Goal: Find specific page/section: Find specific page/section

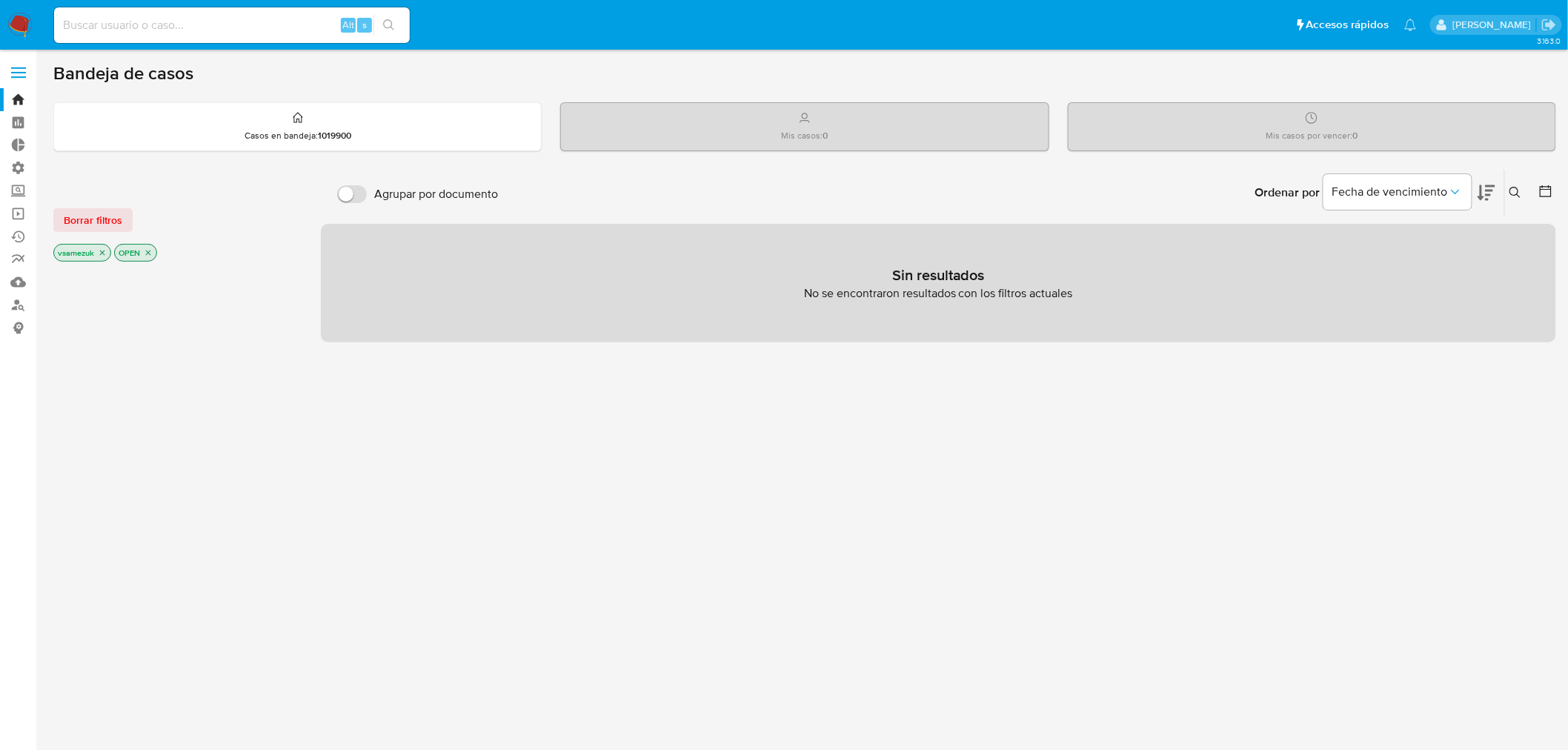
click at [16, 77] on label at bounding box center [18, 73] width 37 height 31
click at [18, 57] on aside "Bandeja Tablero Tablero Externo Administración Reglas Roles Usuarios Equipos Co…" at bounding box center [18, 451] width 37 height 903
click at [19, 69] on label at bounding box center [18, 73] width 37 height 31
click at [0, 0] on input "checkbox" at bounding box center [0, 0] width 0 height 0
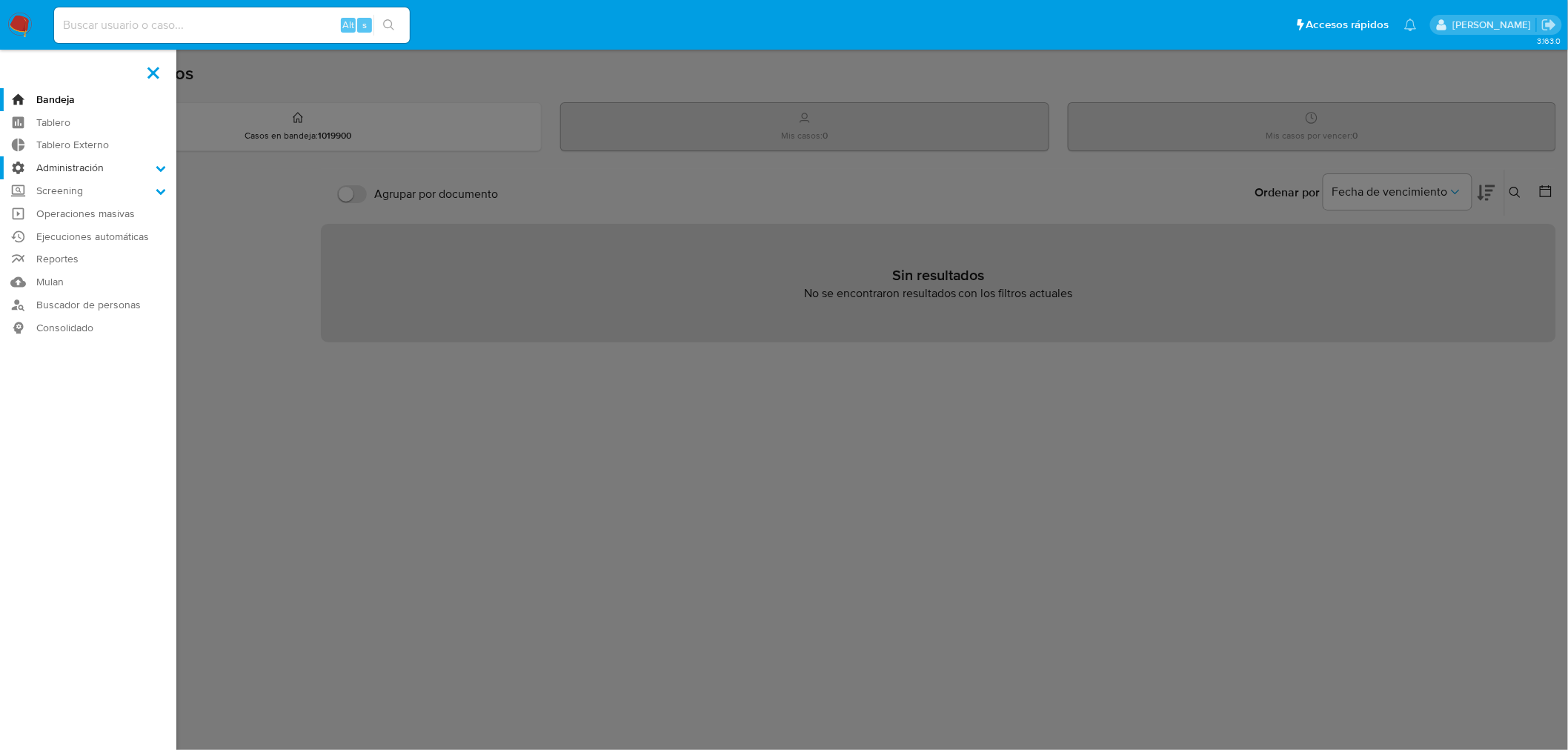
click at [157, 174] on label "Administración" at bounding box center [88, 167] width 176 height 23
click at [0, 0] on input "Administración" at bounding box center [0, 0] width 0 height 0
click at [90, 190] on link "Reglas" at bounding box center [88, 188] width 176 height 18
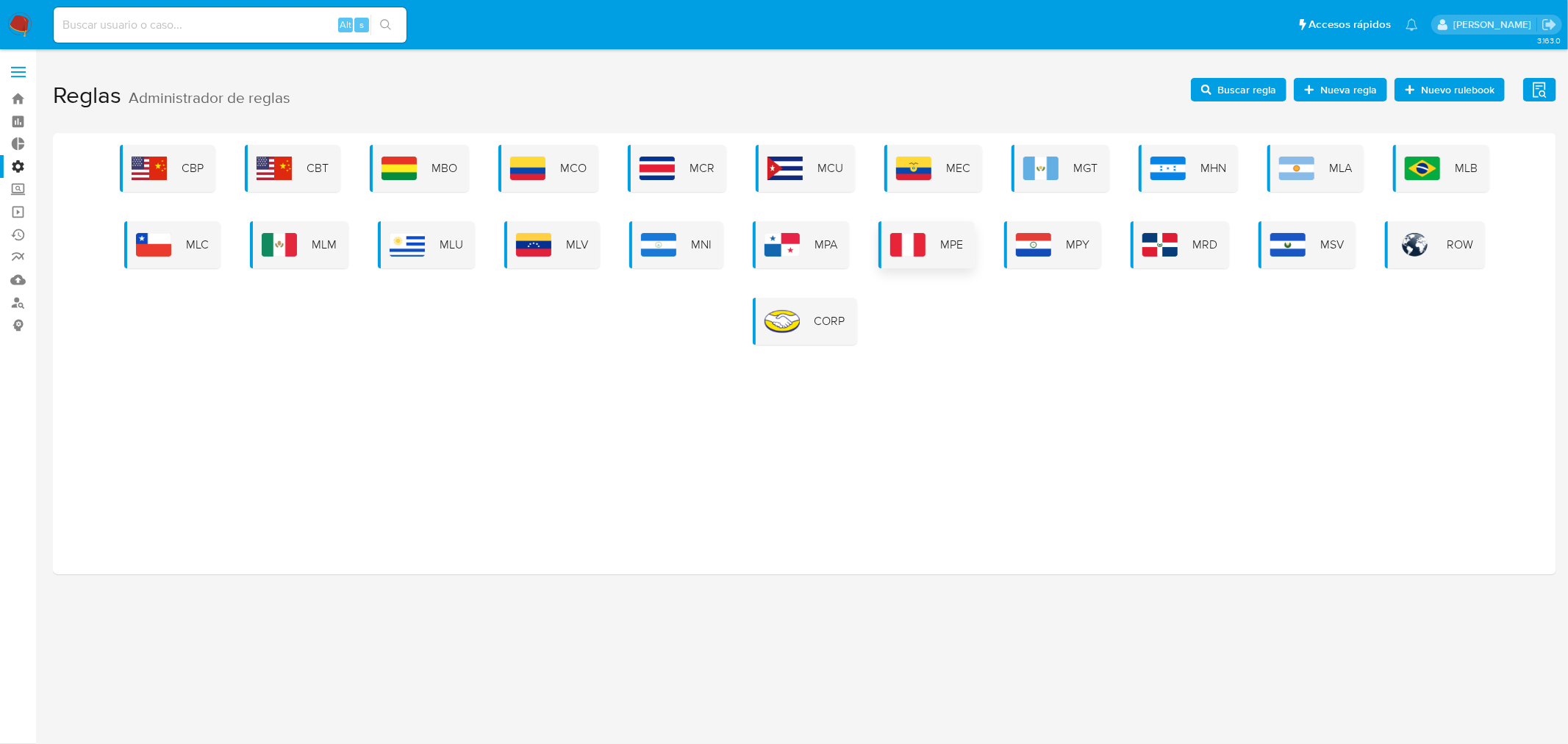
click at [941, 247] on span "MPE" at bounding box center [952, 245] width 23 height 16
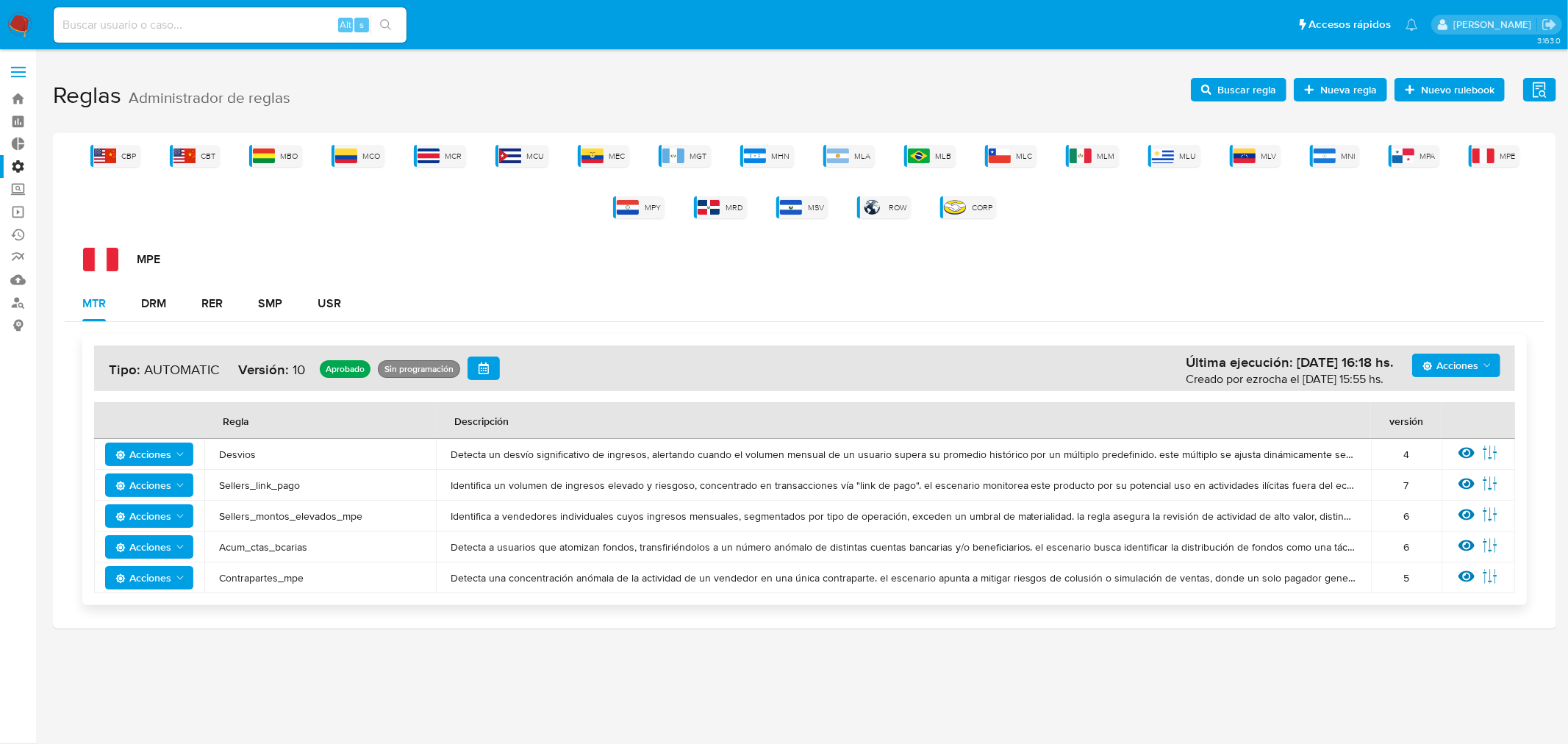
drag, startPoint x: 321, startPoint y: 582, endPoint x: 213, endPoint y: 452, distance: 169.0
click at [213, 452] on tbody "Acciones Desvios Detecta un desvío significativo de ingresos, alertando cuando …" at bounding box center [805, 516] width 1421 height 154
click at [1381, 693] on div "3.163.0" at bounding box center [805, 396] width 1503 height 676
click at [24, 67] on span at bounding box center [18, 67] width 15 height 2
click at [0, 0] on input "checkbox" at bounding box center [0, 0] width 0 height 0
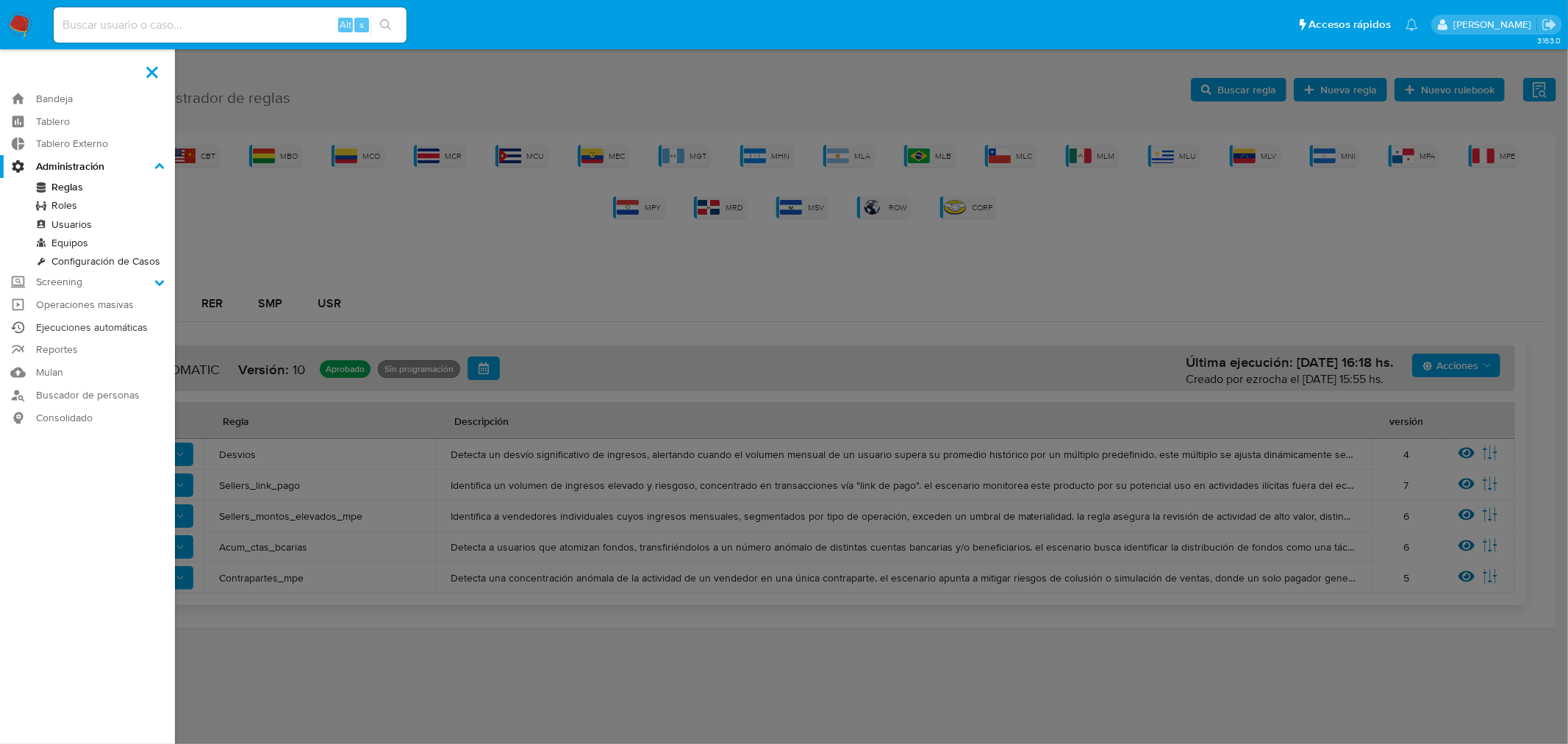
click at [121, 328] on link "Ejecuciones automáticas" at bounding box center [87, 327] width 175 height 23
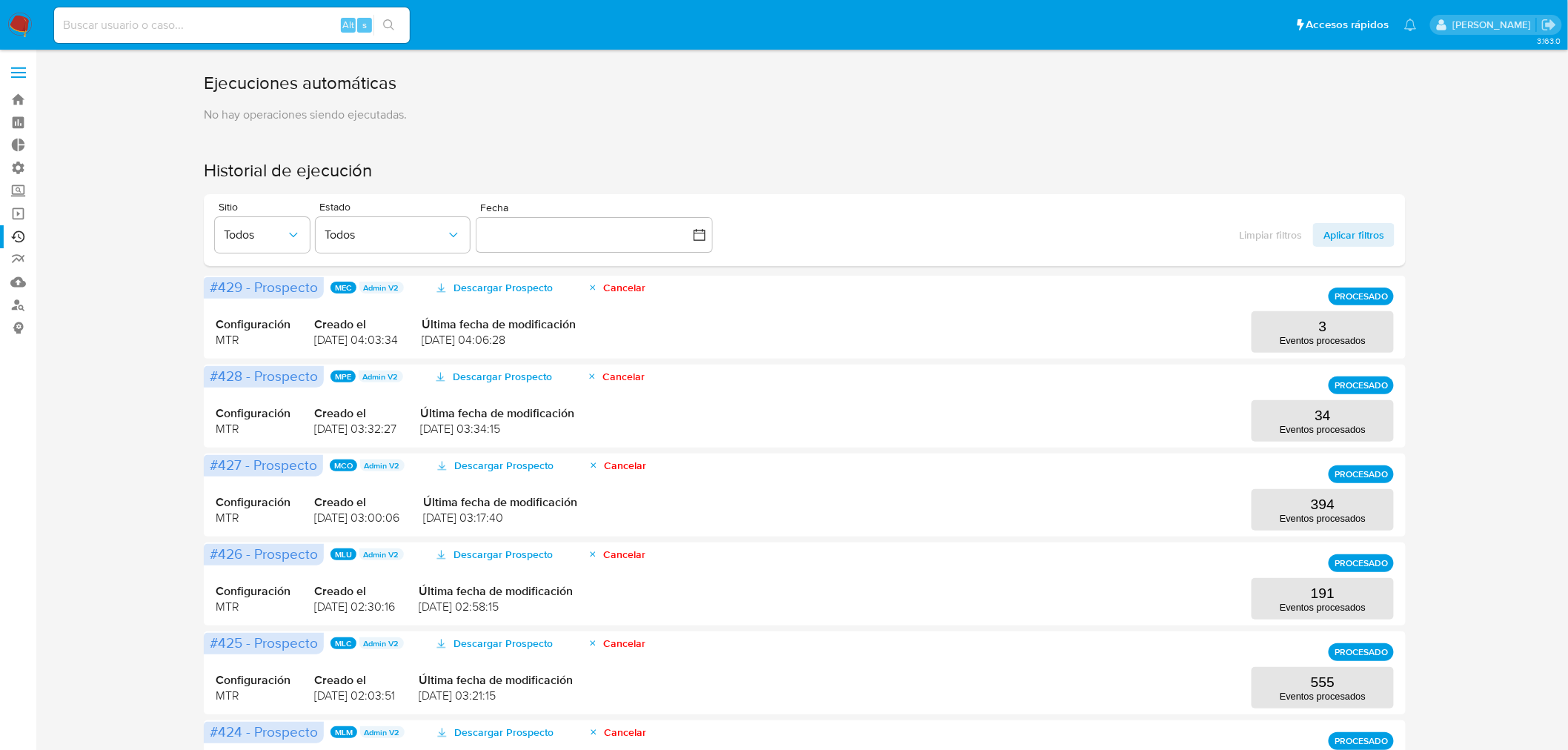
drag, startPoint x: 240, startPoint y: 171, endPoint x: 472, endPoint y: 171, distance: 232.0
click at [472, 171] on div "Ejecuciones automáticas No hay operaciones siendo ejecutadas. Historial de ejec…" at bounding box center [805, 638] width 1503 height 1136
click at [494, 165] on h1 "Historial de ejecución" at bounding box center [805, 171] width 1202 height 24
drag, startPoint x: 180, startPoint y: 97, endPoint x: 474, endPoint y: 167, distance: 302.2
click at [474, 167] on div "Ejecuciones automáticas No hay operaciones siendo ejecutadas. Historial de ejec…" at bounding box center [805, 638] width 1503 height 1136
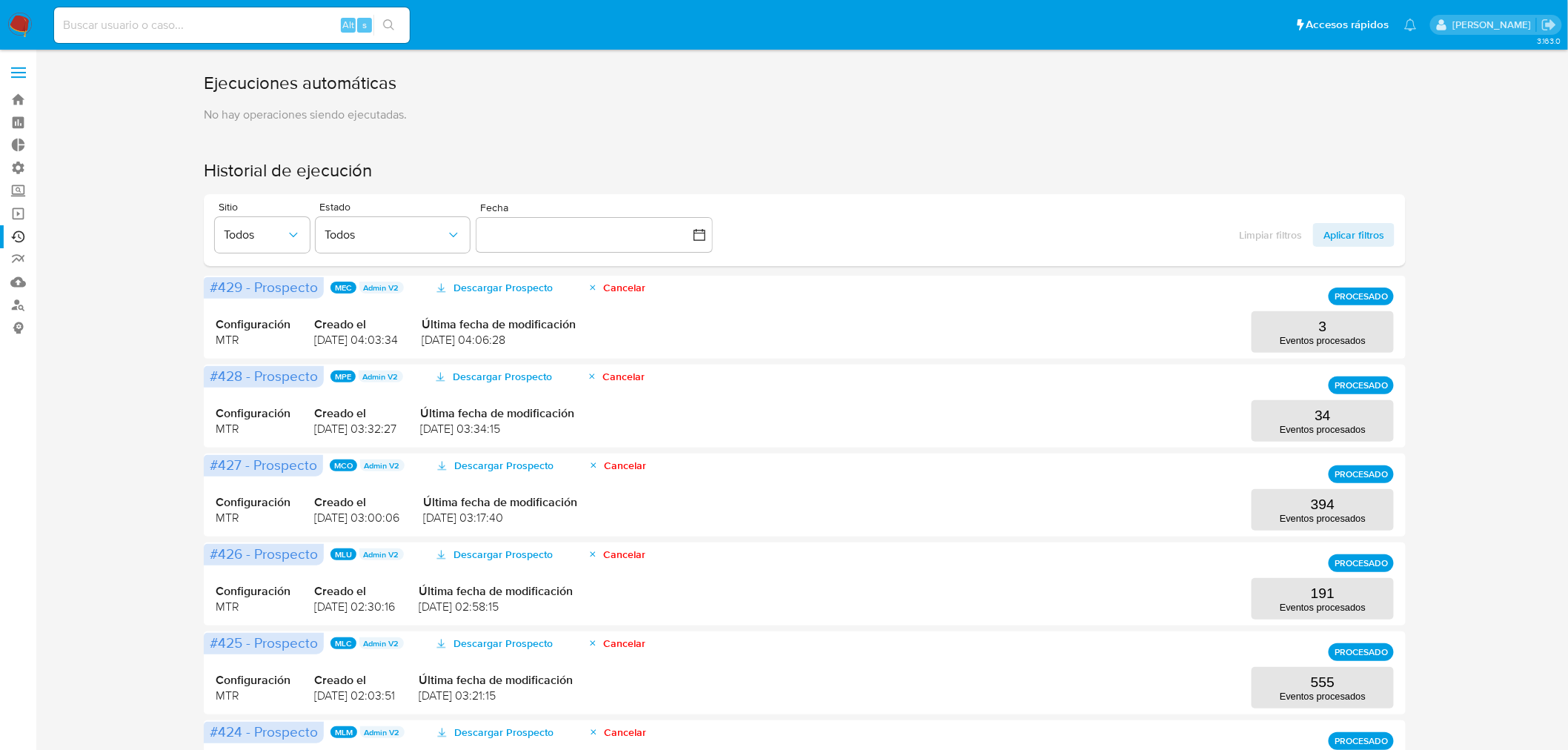
click at [463, 169] on h1 "Historial de ejecución" at bounding box center [805, 171] width 1202 height 24
drag, startPoint x: 421, startPoint y: 168, endPoint x: 163, endPoint y: 61, distance: 279.3
click at [163, 61] on div "3.163.0" at bounding box center [805, 659] width 1503 height 1201
click at [458, 113] on p "No hay operaciones siendo ejecutadas." at bounding box center [805, 115] width 1202 height 16
drag, startPoint x: 476, startPoint y: 156, endPoint x: 470, endPoint y: 166, distance: 11.7
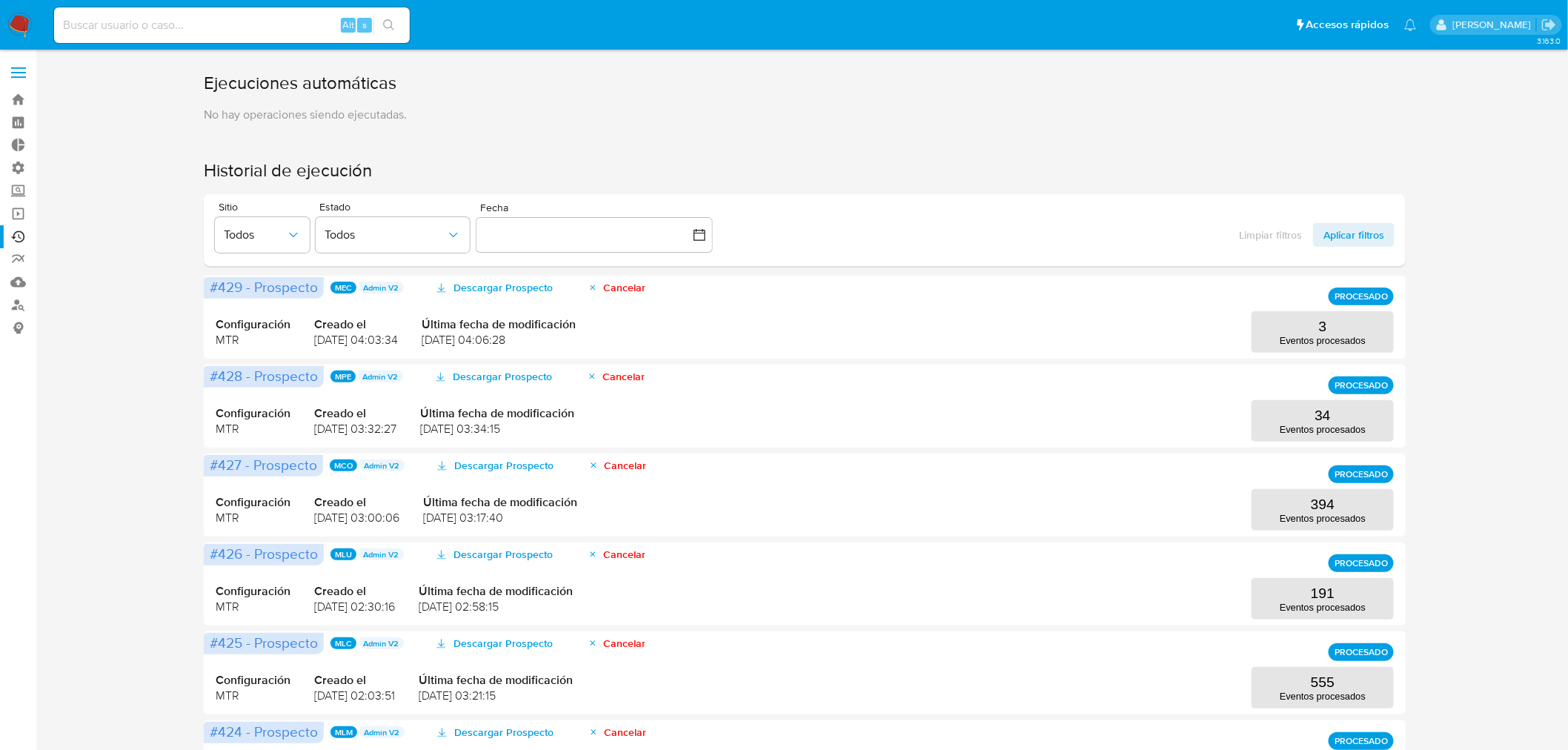
click at [476, 157] on div "Ejecuciones automáticas No hay operaciones siendo ejecutadas. Historial de ejec…" at bounding box center [805, 638] width 1202 height 1136
click at [457, 178] on h1 "Historial de ejecución" at bounding box center [805, 171] width 1202 height 24
drag, startPoint x: 200, startPoint y: 83, endPoint x: 564, endPoint y: 183, distance: 377.5
click at [564, 183] on div "Ejecuciones automáticas No hay operaciones siendo ejecutadas. Historial de ejec…" at bounding box center [805, 638] width 1503 height 1136
click at [560, 176] on h1 "Historial de ejecución" at bounding box center [805, 171] width 1202 height 24
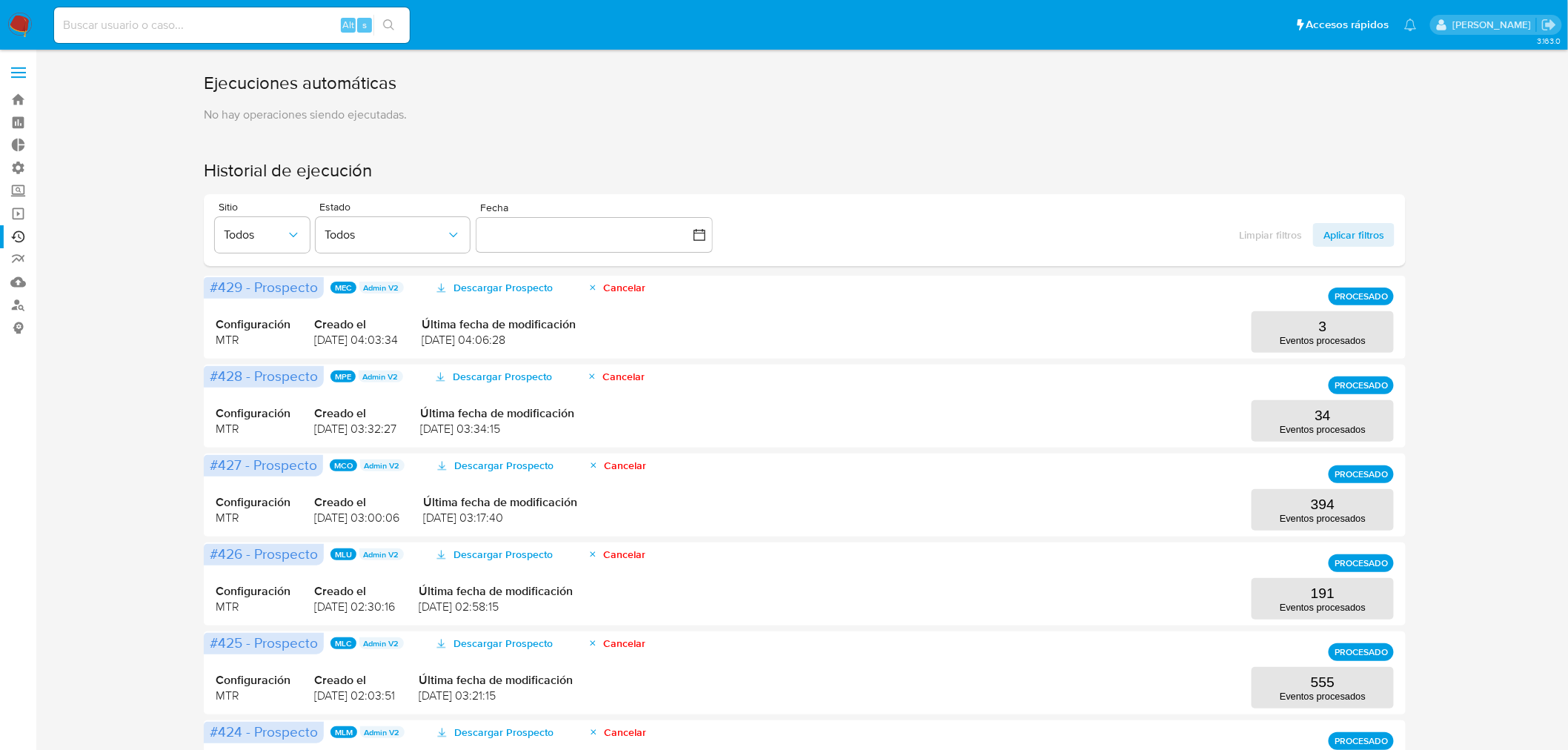
click at [457, 184] on div "Historial de ejecución Sitio Todos Estado Todos Fecha inputDatePicker Limpiar f…" at bounding box center [805, 682] width 1202 height 1048
